Goal: Find specific page/section: Find specific page/section

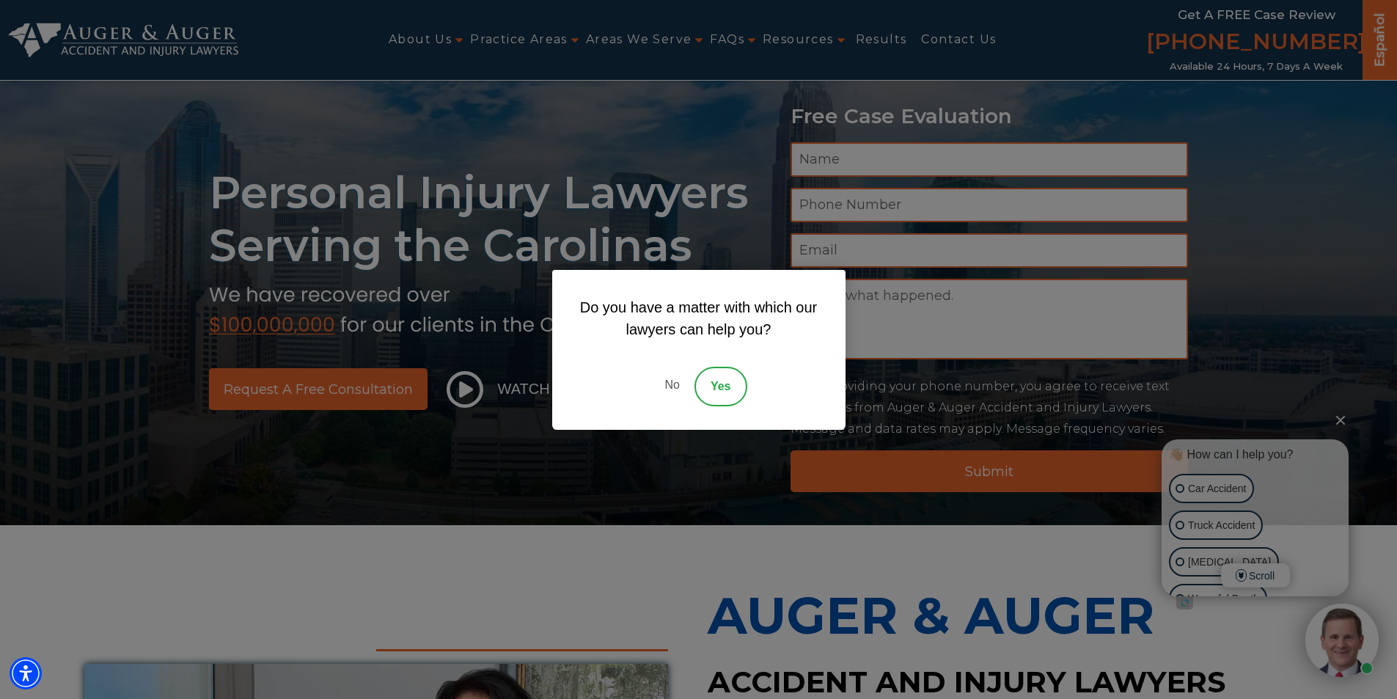
click at [107, 227] on div "Do you have a matter with which our lawyers can help you? No Yes" at bounding box center [698, 349] width 1397 height 699
click at [671, 387] on link "No" at bounding box center [672, 387] width 44 height 40
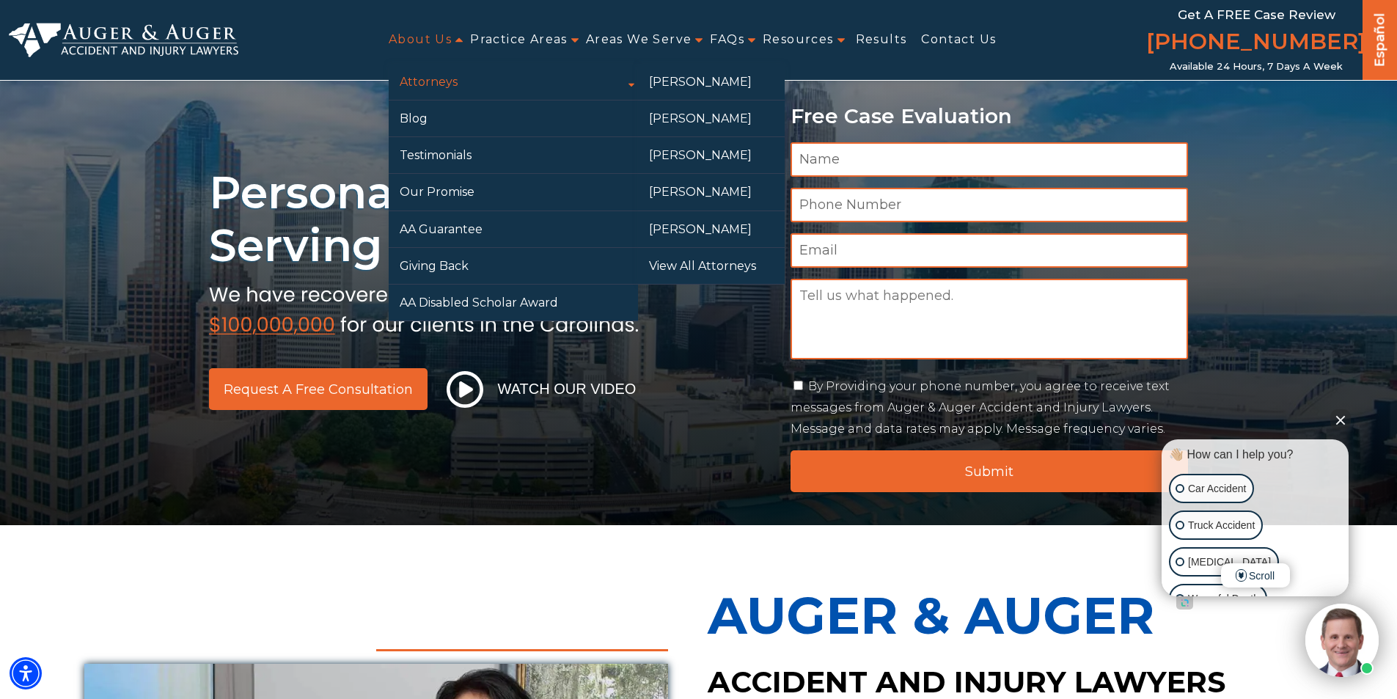
click at [450, 73] on link "Attorneys" at bounding box center [513, 82] width 249 height 36
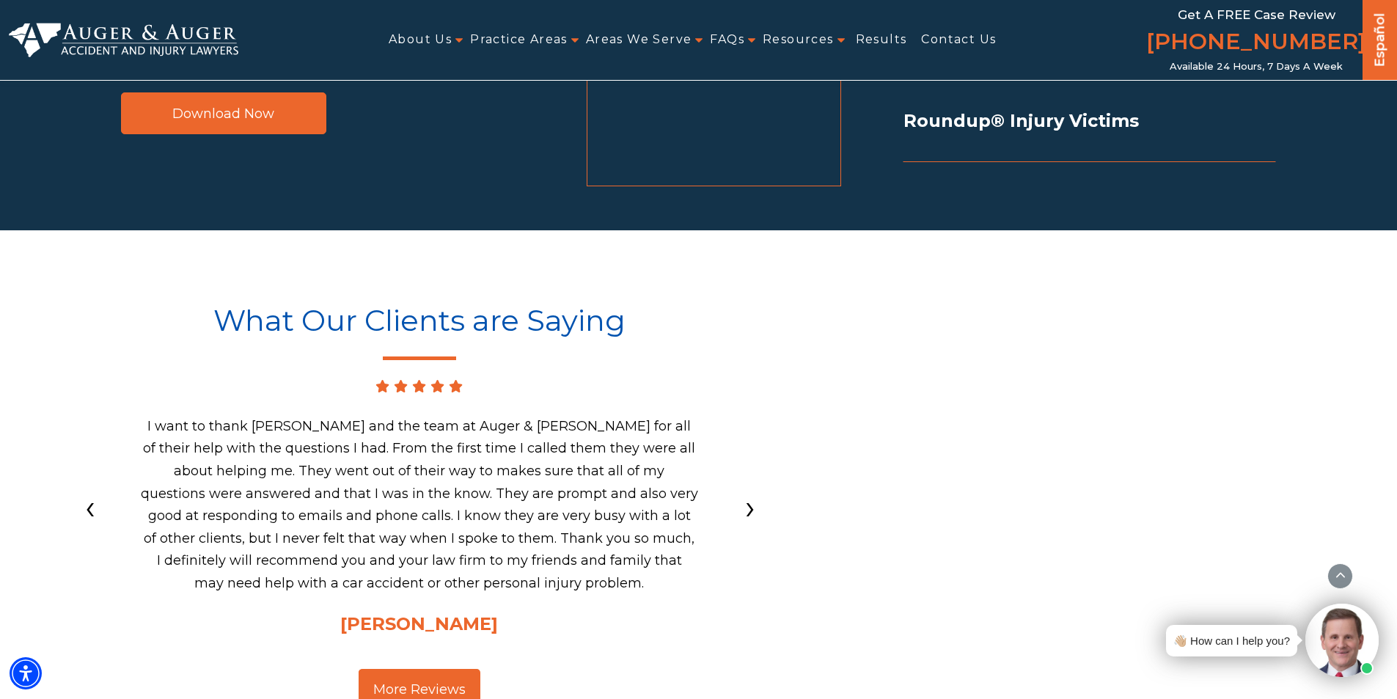
scroll to position [2732, 0]
